Goal: Contribute content

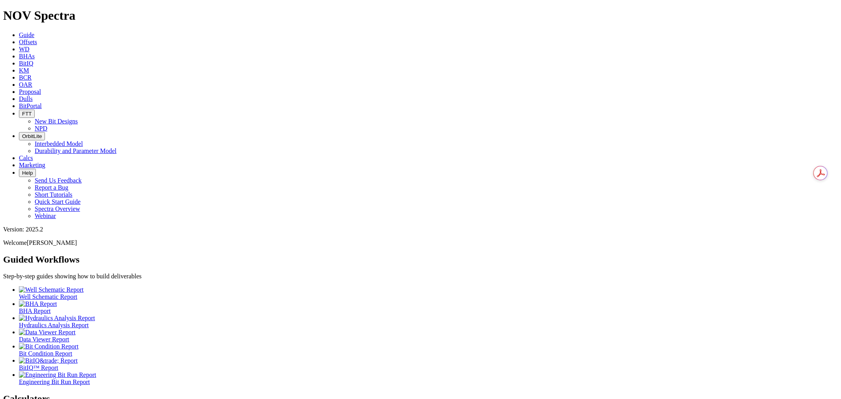
click at [33, 95] on link "Dulls" at bounding box center [26, 98] width 14 height 7
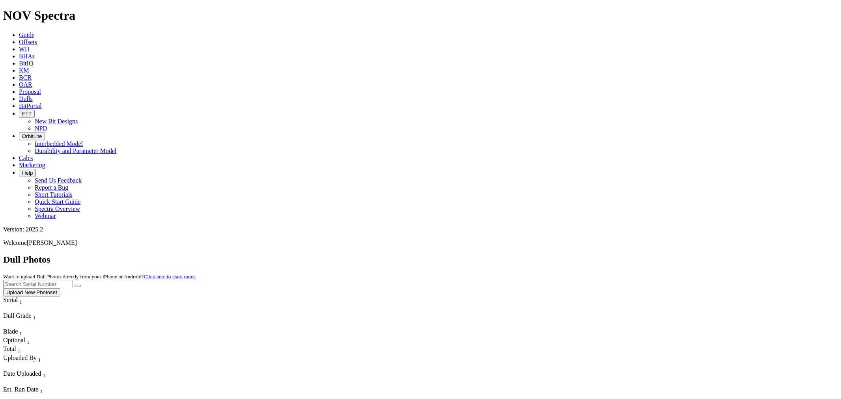
click at [60, 288] on button "Upload New Photoset" at bounding box center [31, 292] width 57 height 8
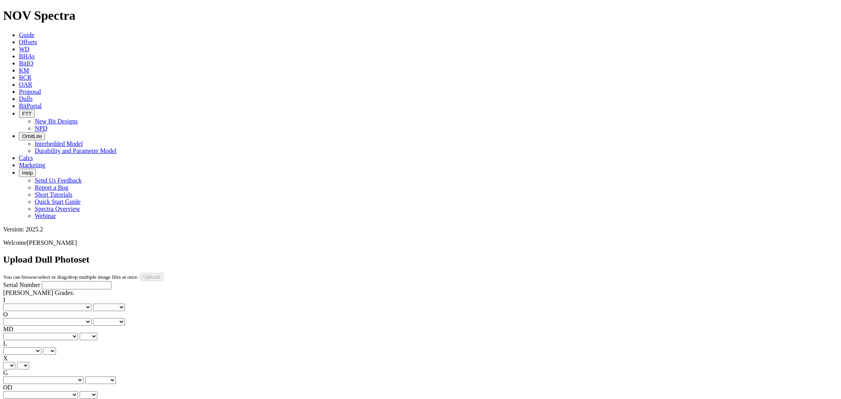
click at [64, 281] on input "Serial Number" at bounding box center [77, 285] width 70 height 8
type input "A319323"
